Goal: Check status: Check status

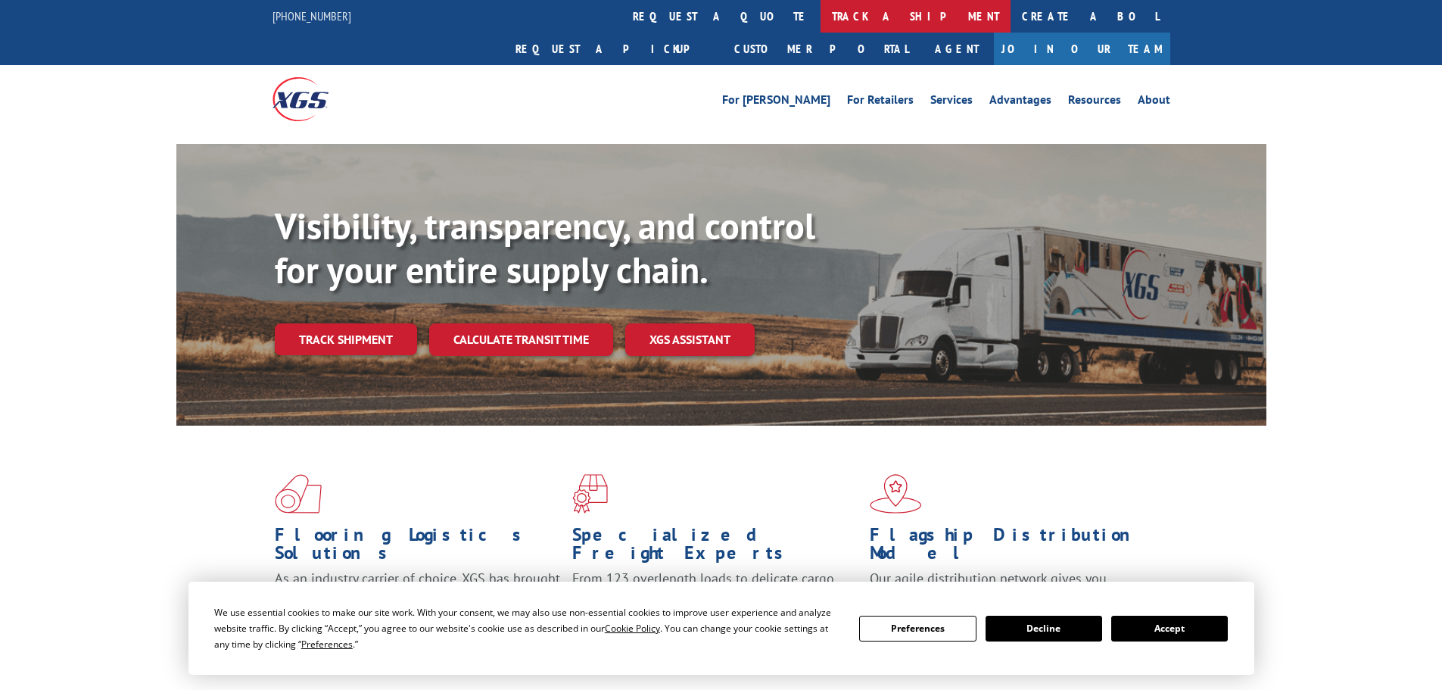
click at [821, 18] on link "track a shipment" at bounding box center [916, 16] width 190 height 33
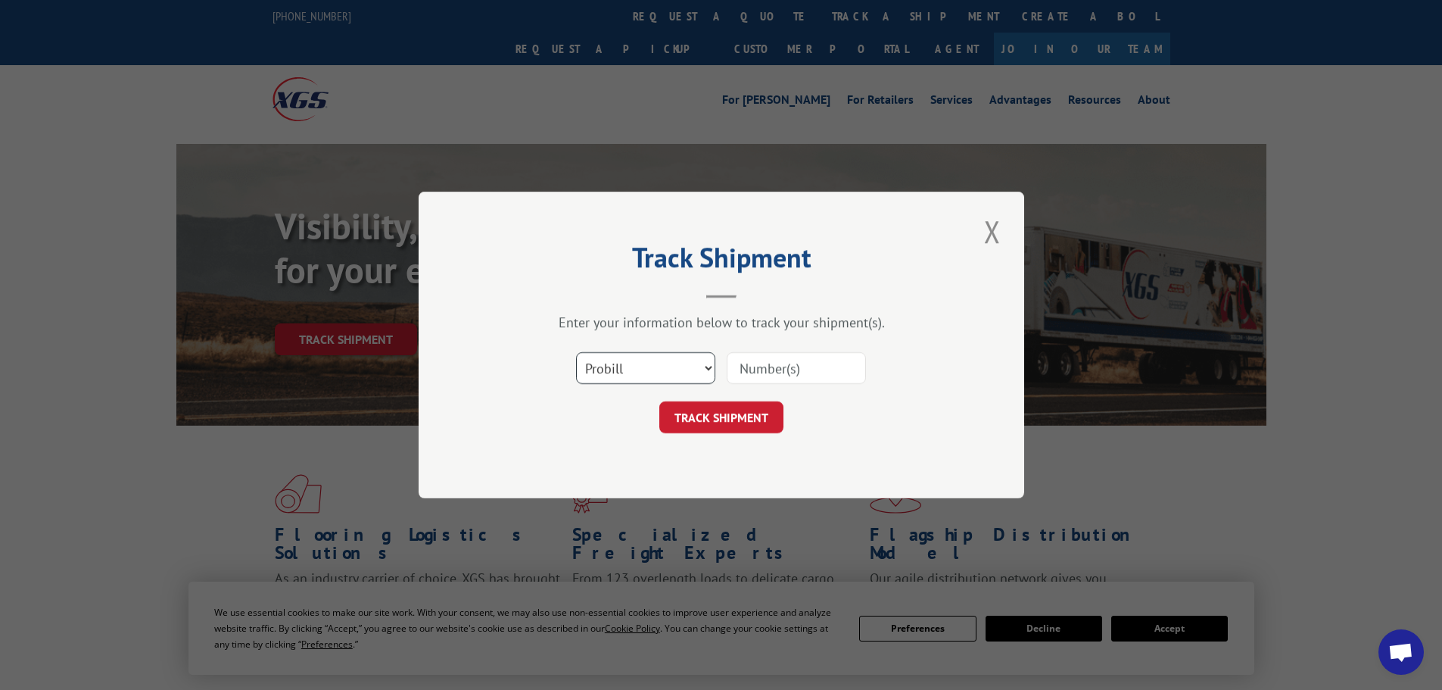
click at [637, 369] on select "Select category... Probill BOL PO" at bounding box center [645, 368] width 139 height 32
select select "bol"
click at [576, 352] on select "Select category... Probill BOL PO" at bounding box center [645, 368] width 139 height 32
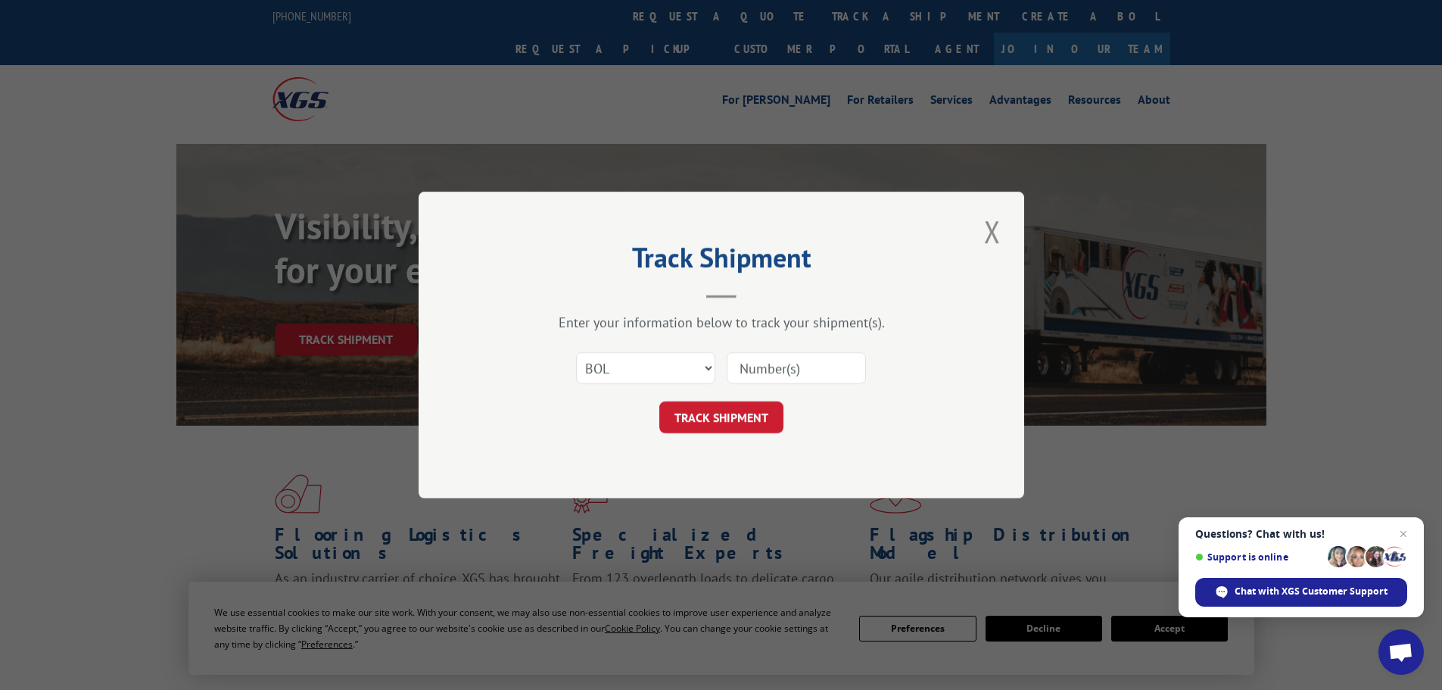
paste input "5955065"
type input "5955065"
click at [702, 419] on button "TRACK SHIPMENT" at bounding box center [721, 417] width 124 height 32
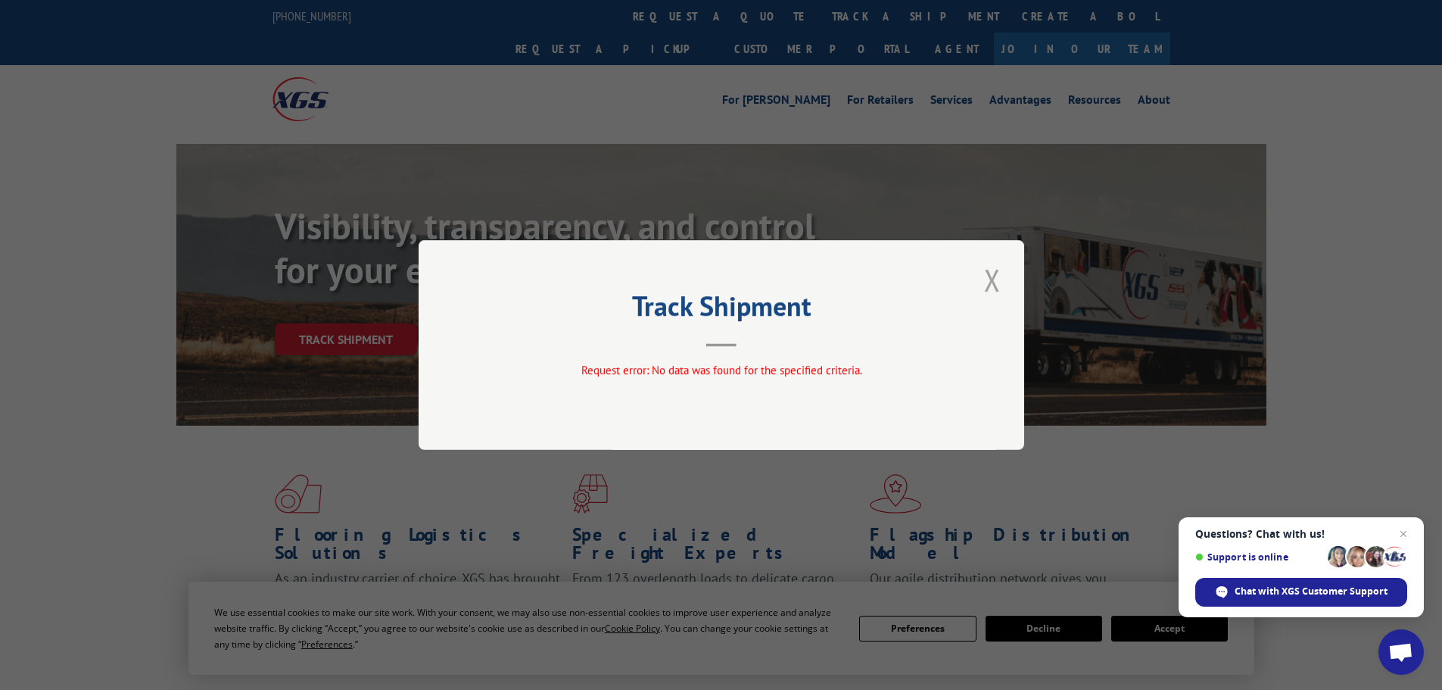
click at [992, 279] on button "Close modal" at bounding box center [993, 280] width 26 height 42
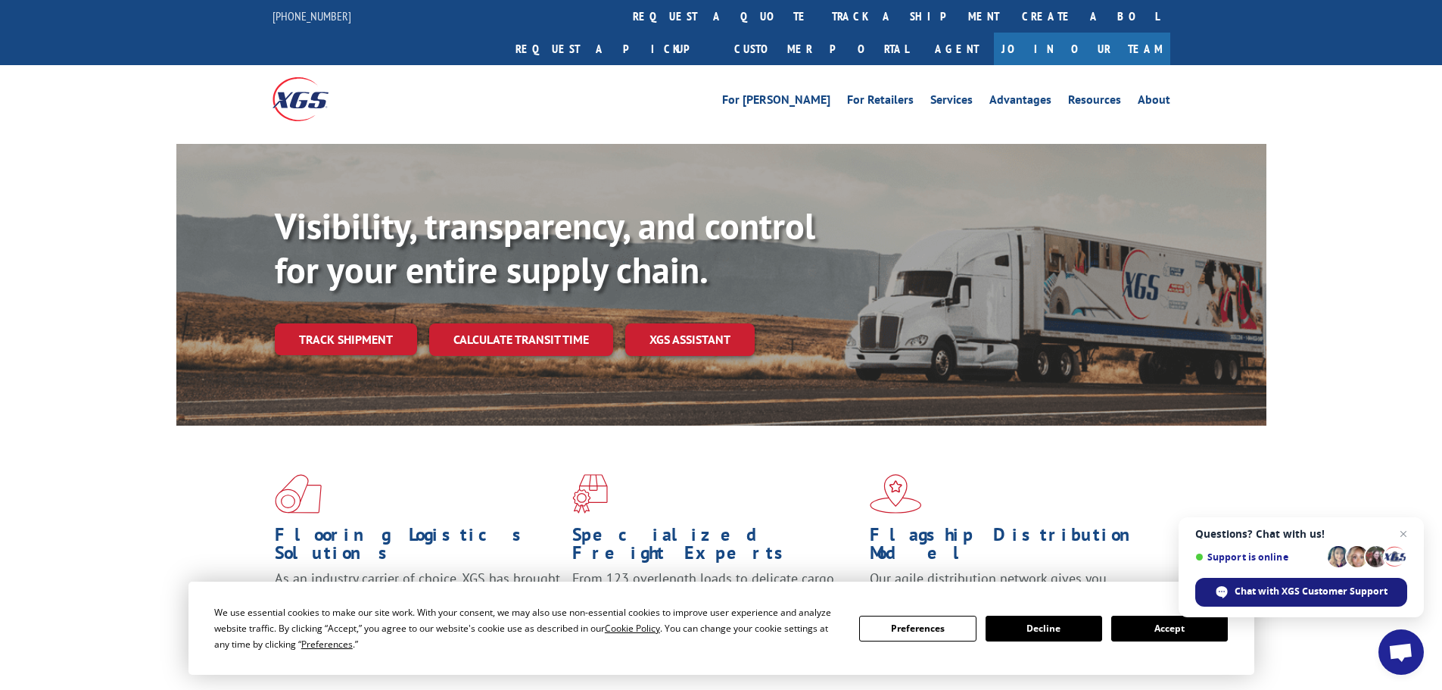
click at [1305, 594] on span "Chat with XGS Customer Support" at bounding box center [1311, 591] width 153 height 14
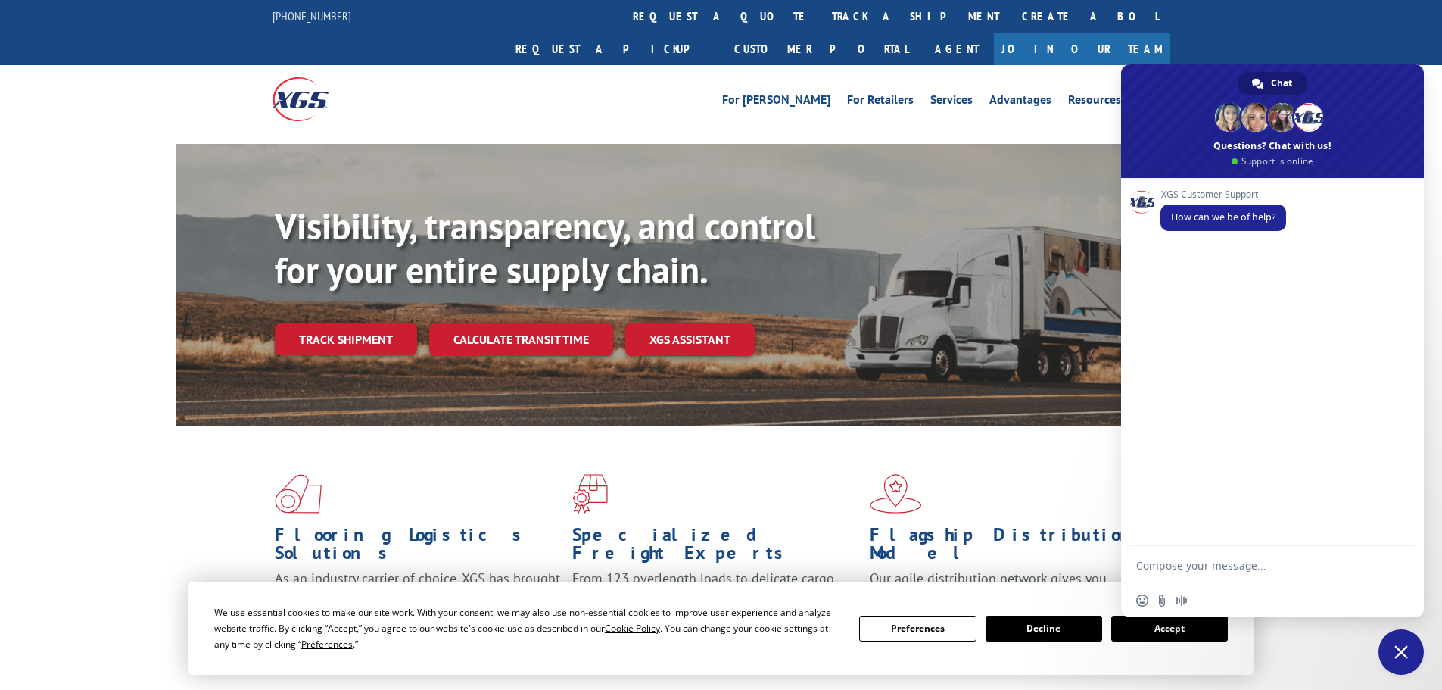
click at [1159, 564] on textarea "Compose your message..." at bounding box center [1257, 565] width 242 height 38
paste textarea "5955065"
type textarea "Can you see if you can track BOL 5955065"
click at [1401, 556] on span "Send" at bounding box center [1397, 551] width 25 height 25
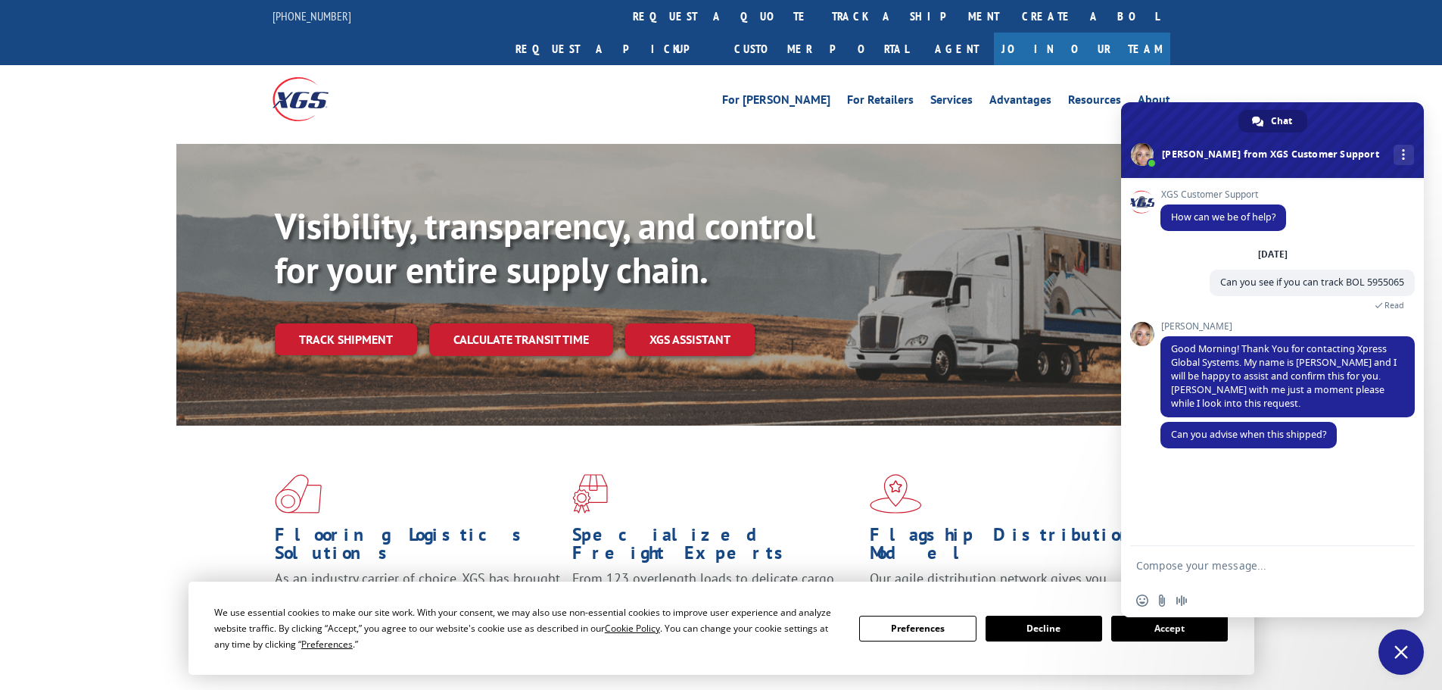
click at [1211, 566] on textarea "Compose your message..." at bounding box center [1257, 565] width 242 height 38
type textarea "7/8"
click at [1395, 565] on span "Send" at bounding box center [1397, 564] width 11 height 11
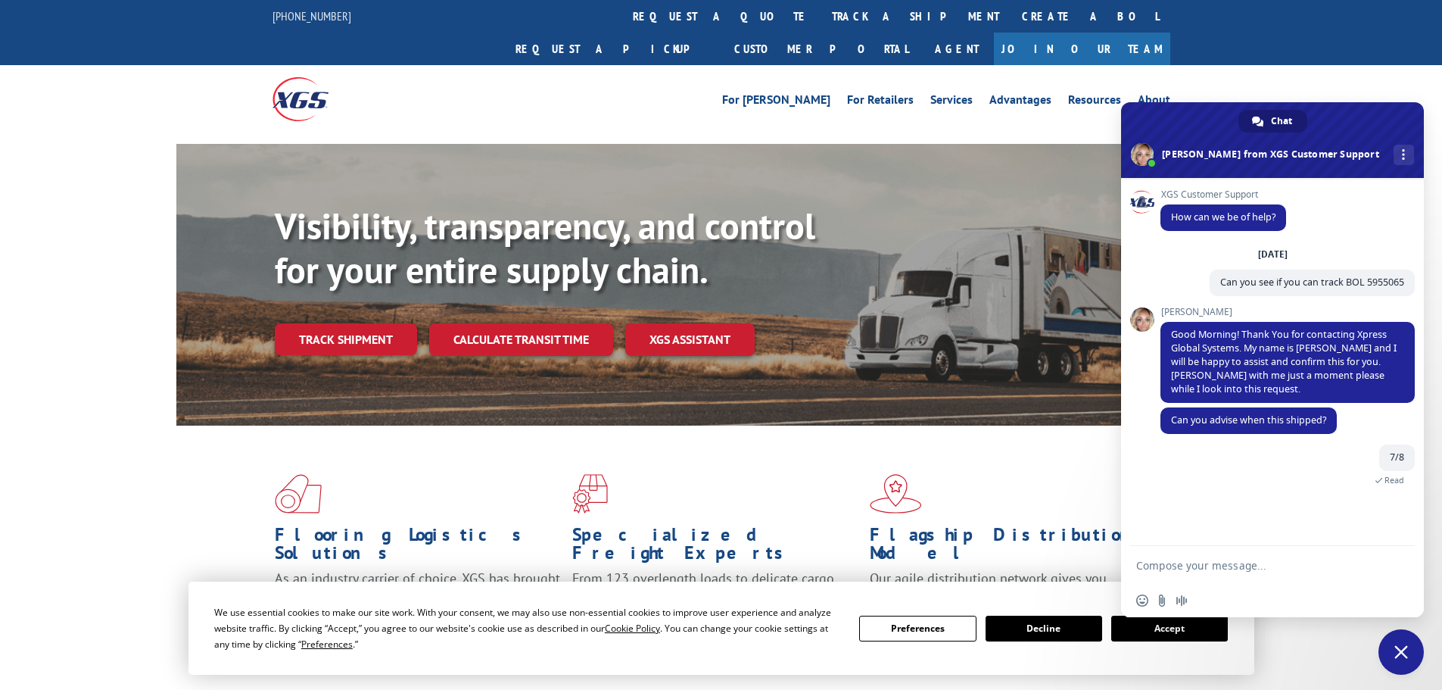
click at [1162, 561] on textarea "Compose your message..." at bounding box center [1257, 565] width 242 height 38
type textarea "8/8 sorry"
click at [1396, 571] on span "Send" at bounding box center [1397, 565] width 25 height 25
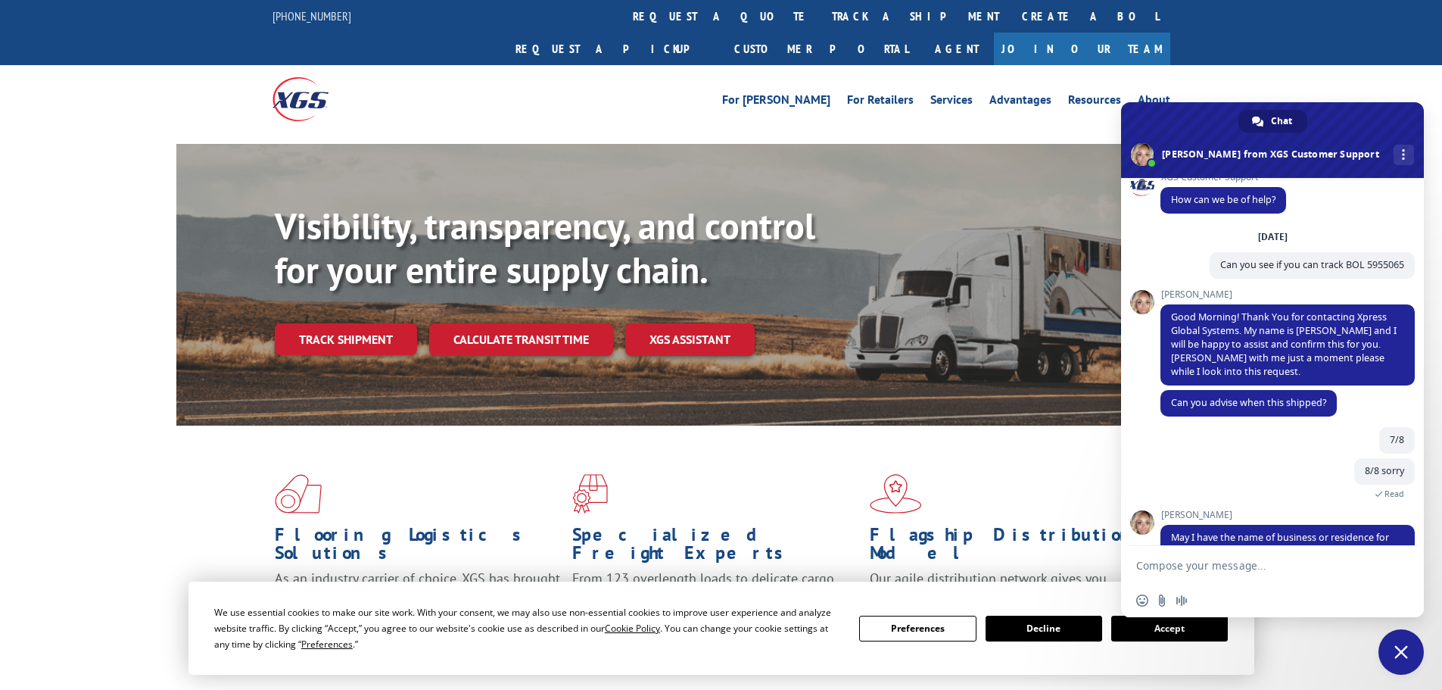
scroll to position [53, 0]
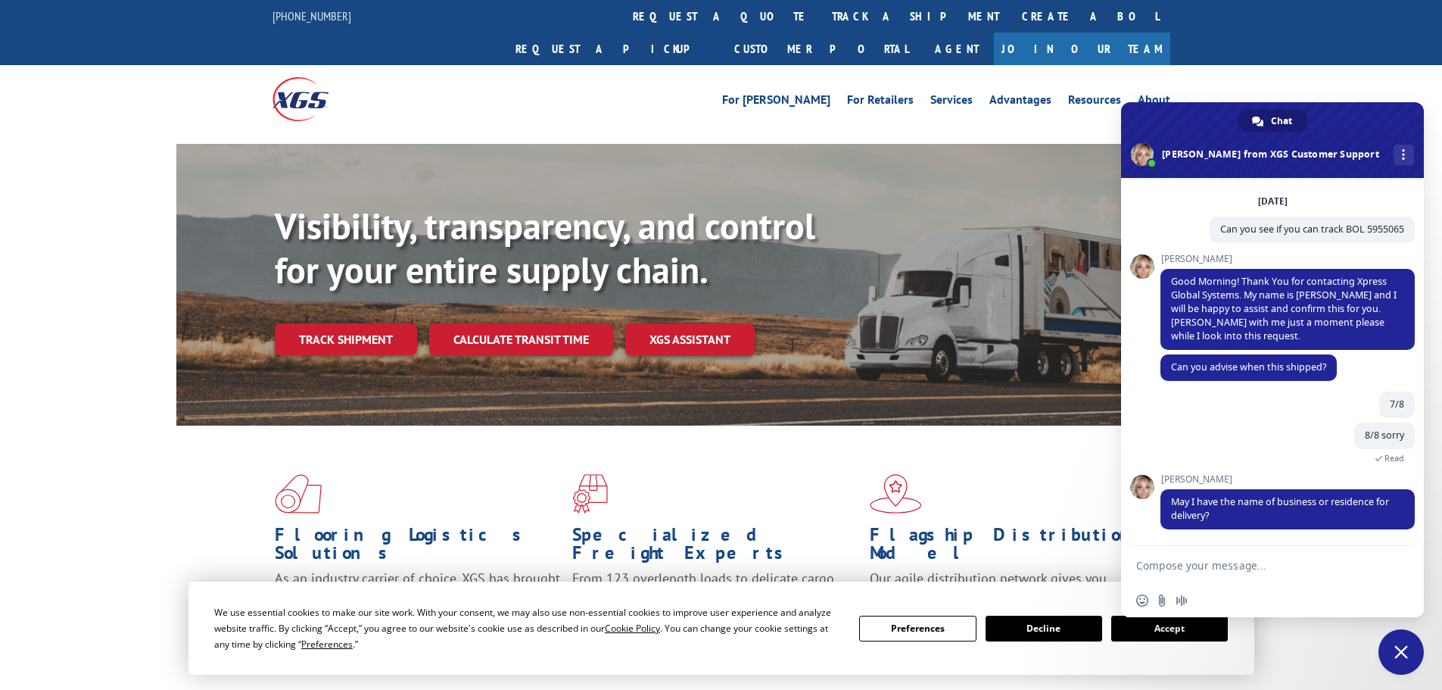
click at [1154, 566] on textarea "Compose your message..." at bounding box center [1257, 565] width 242 height 38
paste textarea "Crew2/[PERSON_NAME] Lake Crew2/[PERSON_NAME][GEOGRAPHIC_DATA] [STREET_ADDRESS]"
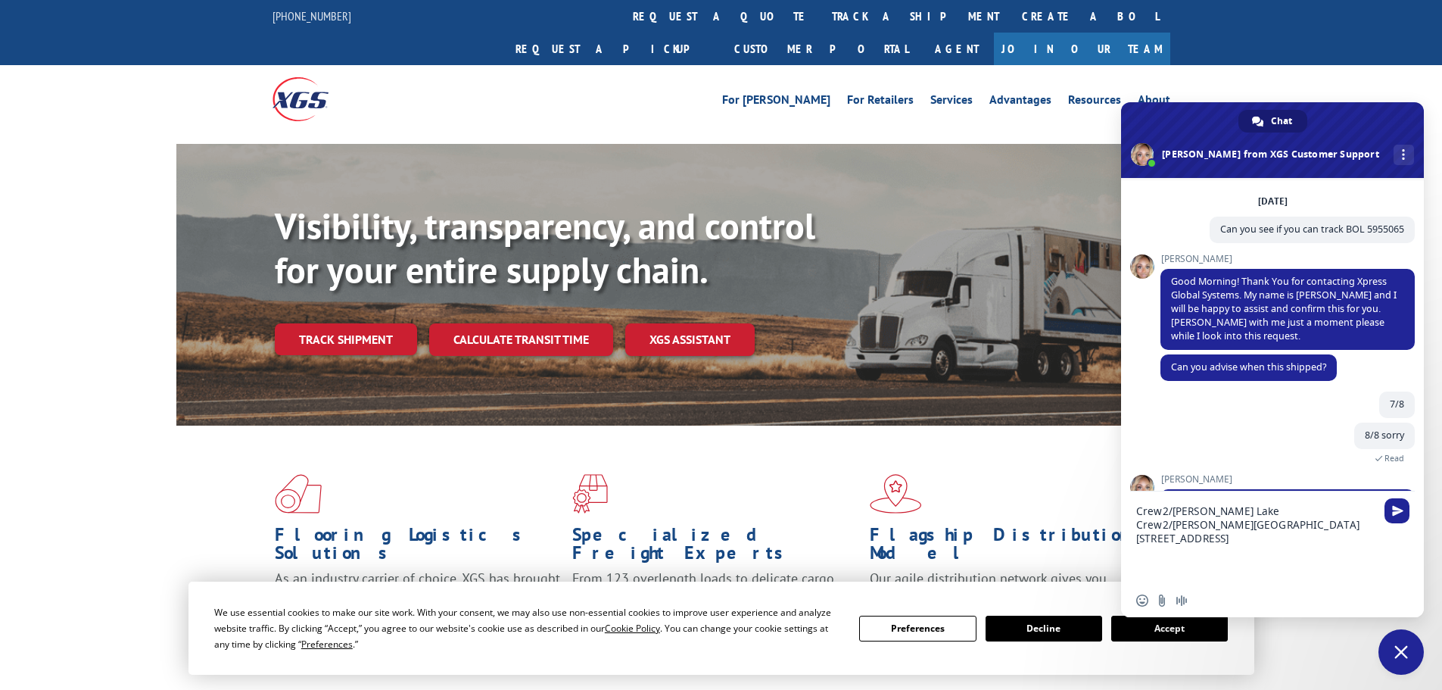
scroll to position [0, 0]
type textarea "Crew2/[PERSON_NAME] Lake Crew2/[PERSON_NAME][GEOGRAPHIC_DATA] [STREET_ADDRESS]"
click at [1395, 513] on span "Send" at bounding box center [1397, 510] width 11 height 11
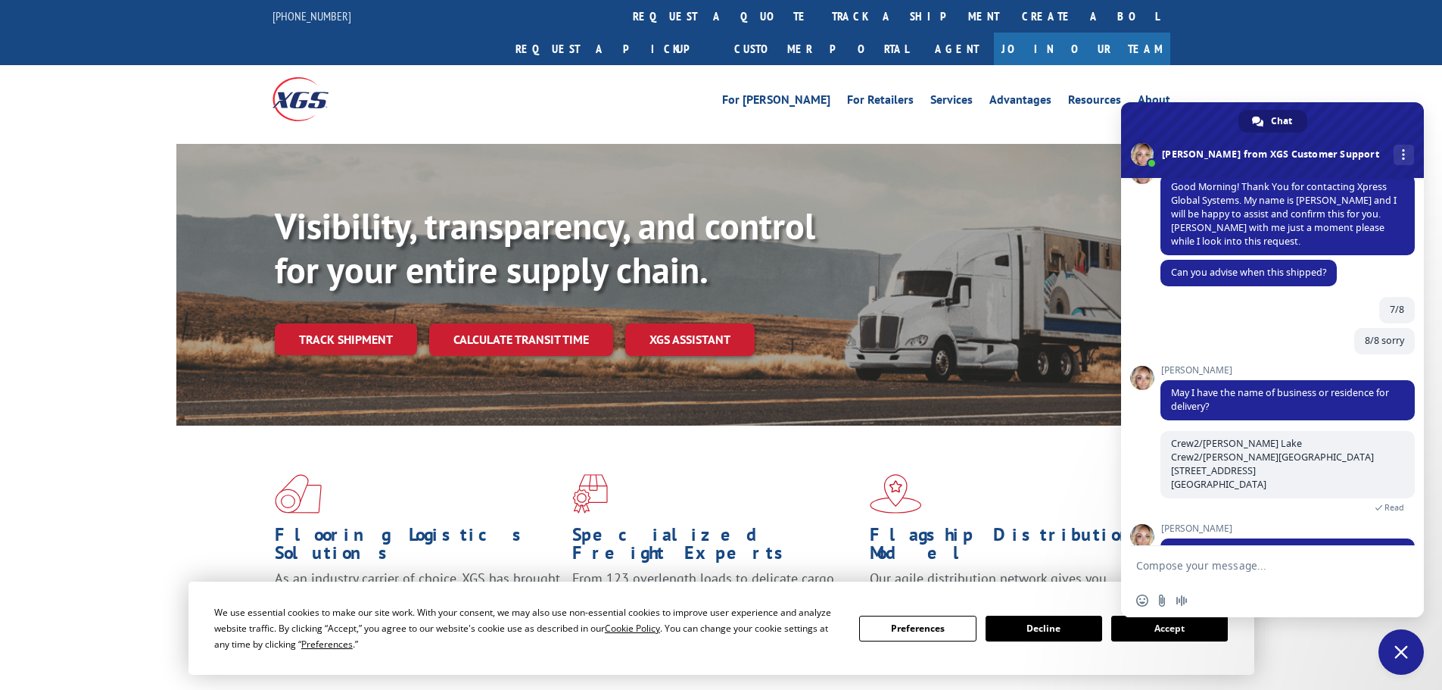
scroll to position [183, 0]
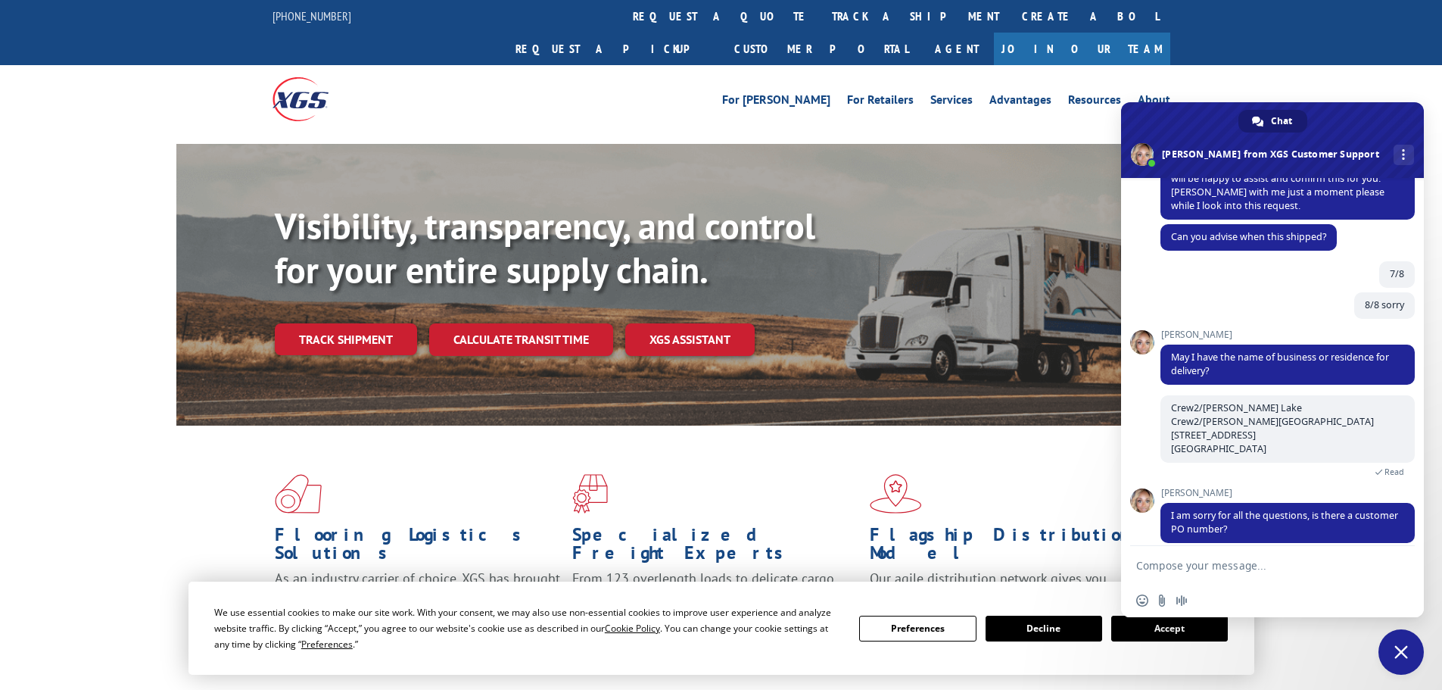
click at [1140, 560] on textarea "Compose your message..." at bounding box center [1257, 565] width 242 height 38
paste textarea "PO #03533760"
type textarea "PO #03533760"
click at [1391, 566] on span "Send" at bounding box center [1397, 565] width 25 height 25
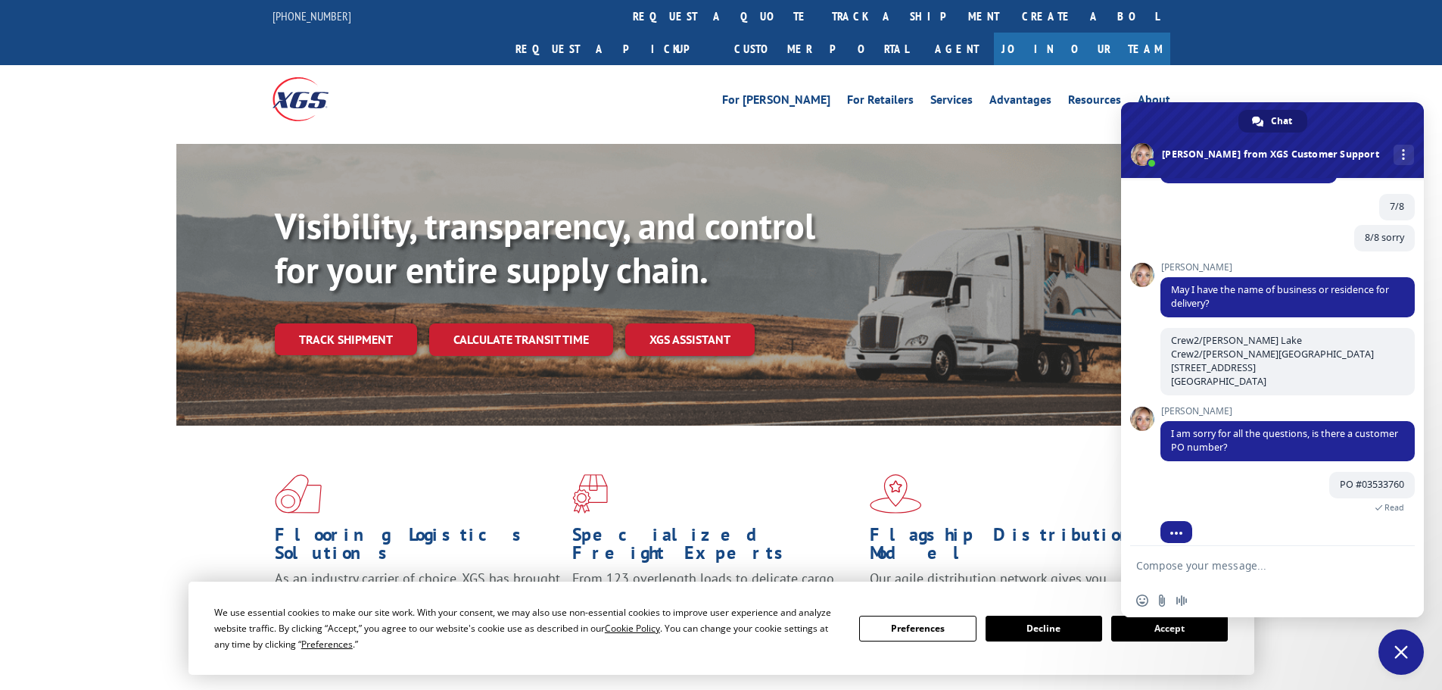
scroll to position [327, 0]
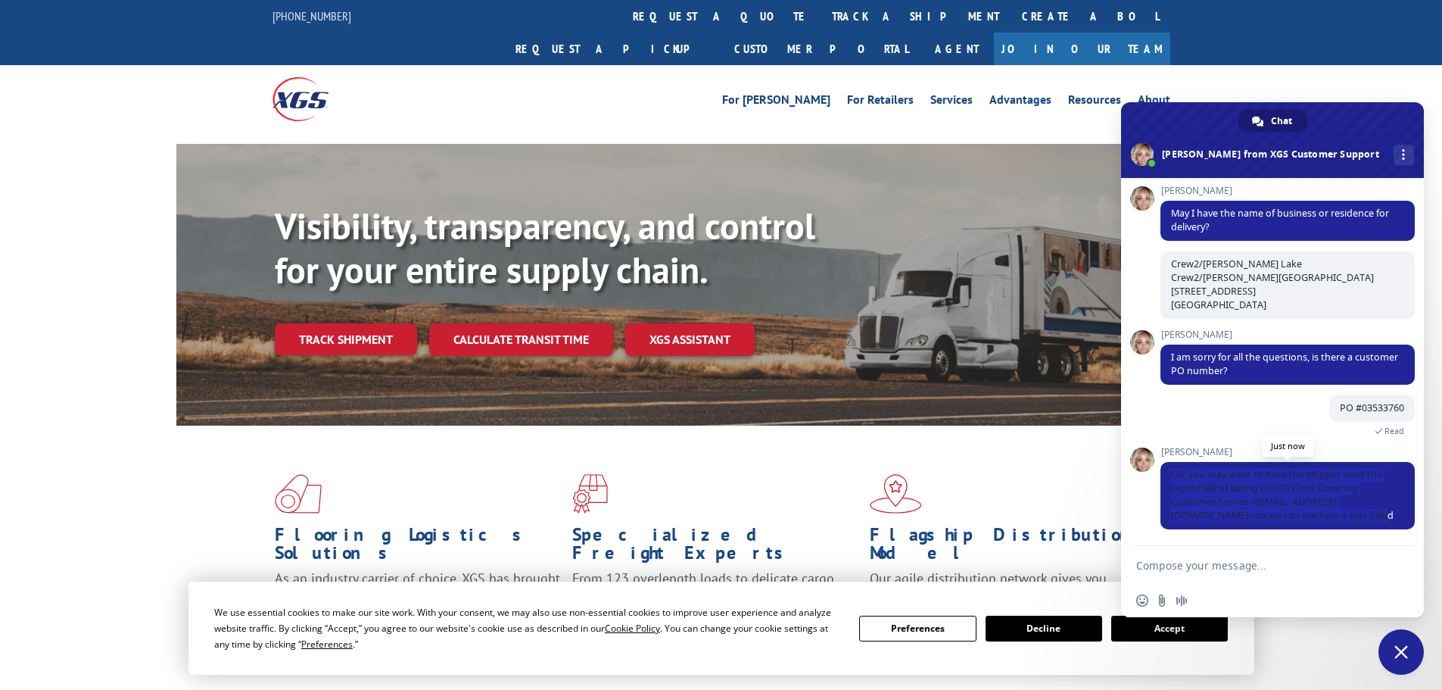
drag, startPoint x: 1168, startPoint y: 456, endPoint x: 1370, endPoint y: 523, distance: 212.4
click at [1370, 523] on span "Ok, you may want to have the shipper send the signed Bill of lading to XGS Floo…" at bounding box center [1288, 495] width 254 height 67
copy span "Ok, you may want to have the shipper send the signed Bill of lading to XGS Floo…"
click at [1212, 564] on textarea "Compose your message..." at bounding box center [1257, 565] width 242 height 38
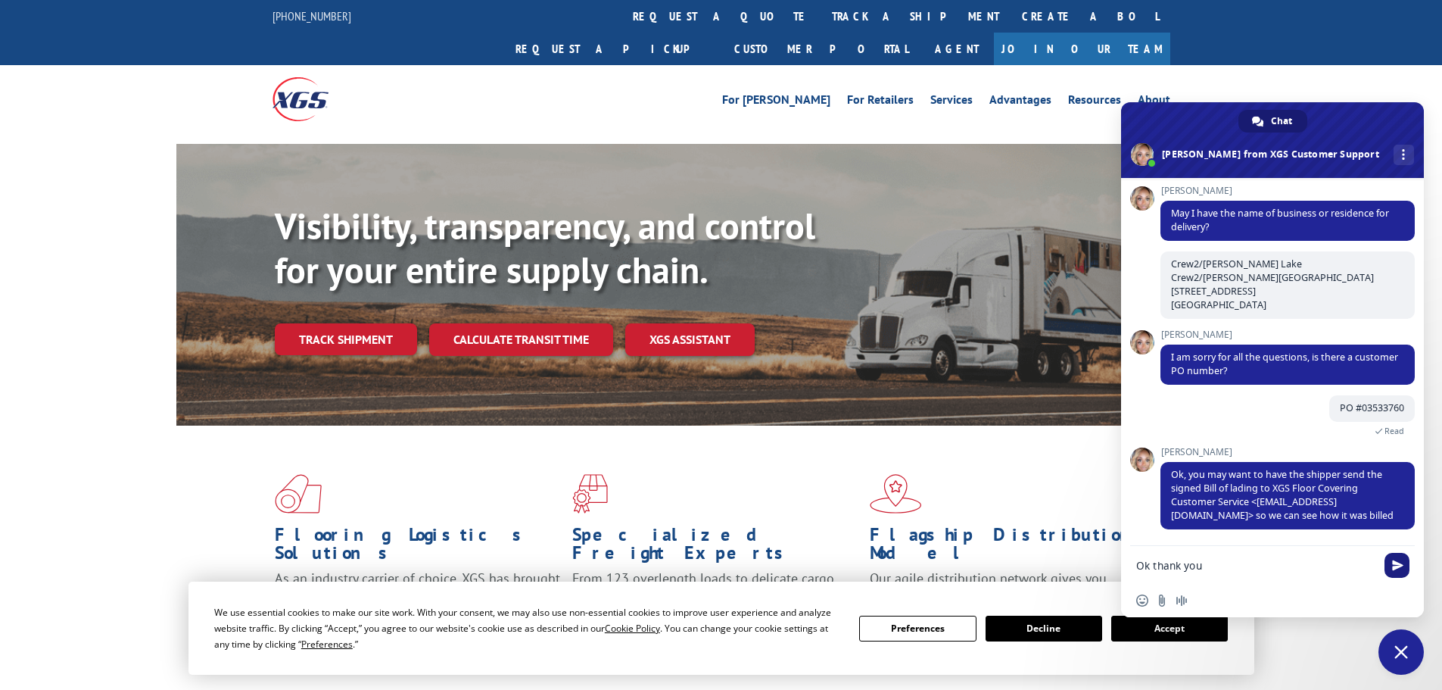
type textarea "Ok thank you"
click at [1398, 565] on span "Send" at bounding box center [1397, 564] width 11 height 11
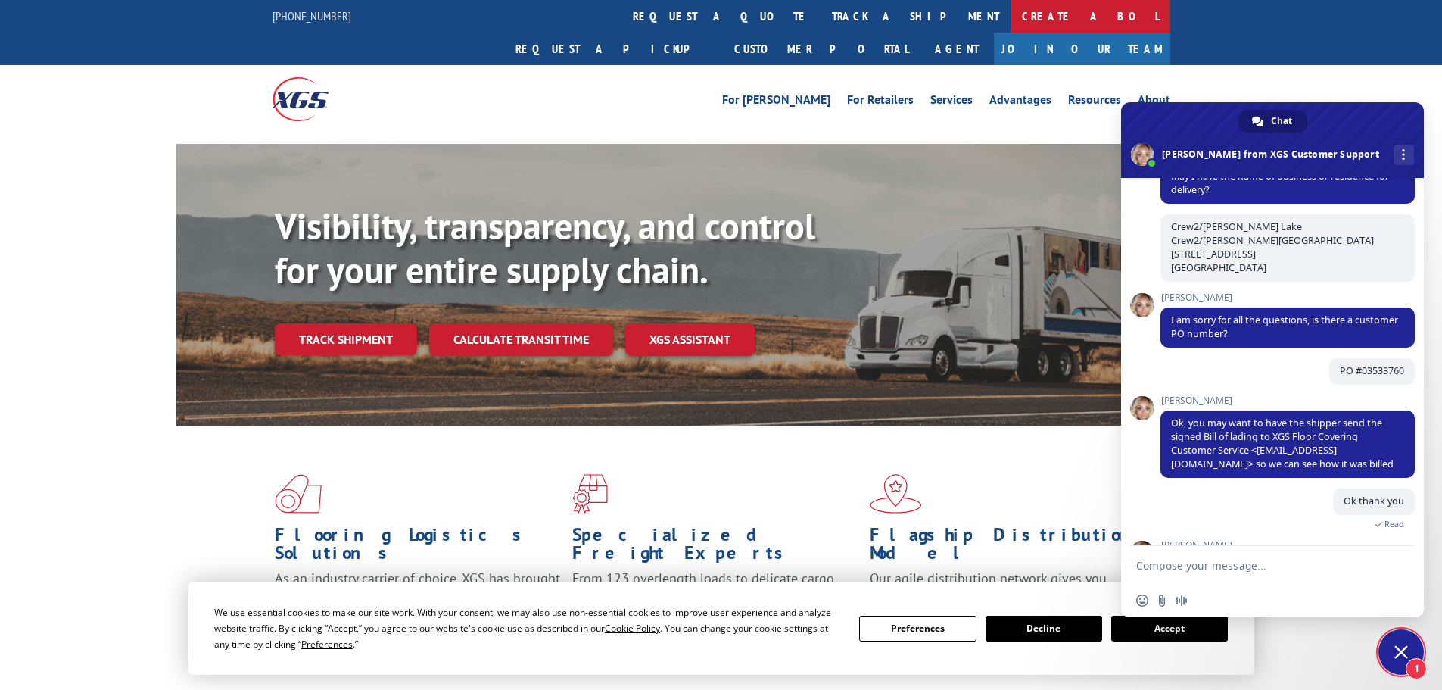
scroll to position [516, 0]
